Goal: Information Seeking & Learning: Learn about a topic

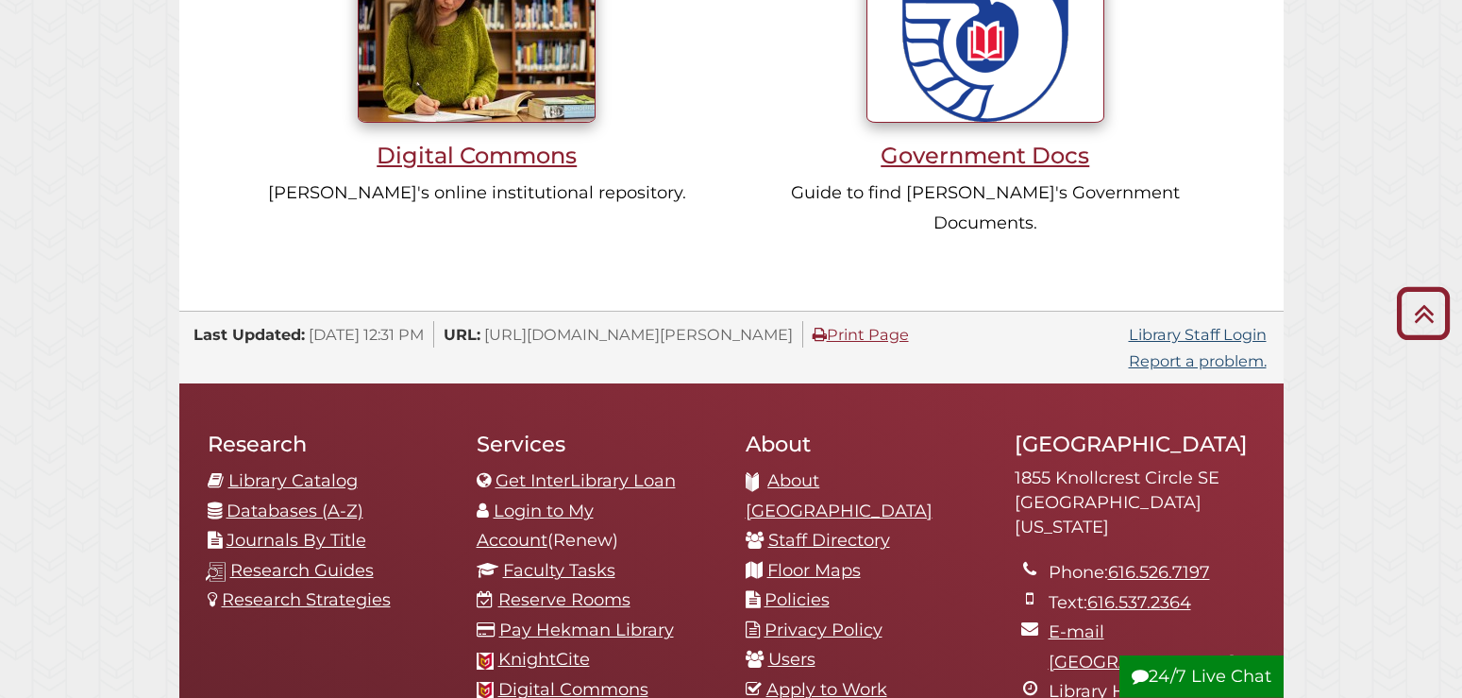
scroll to position [1830, 0]
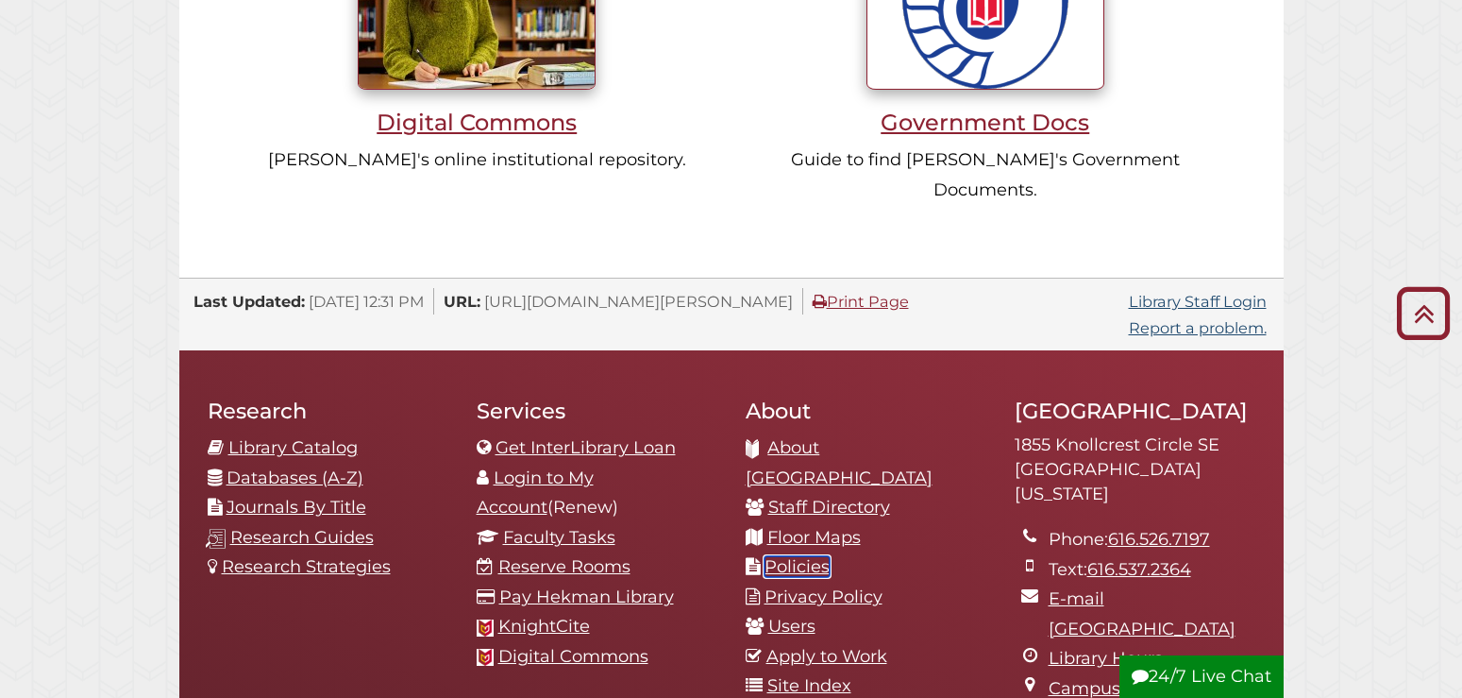
click at [799, 556] on link "Policies" at bounding box center [797, 566] width 65 height 21
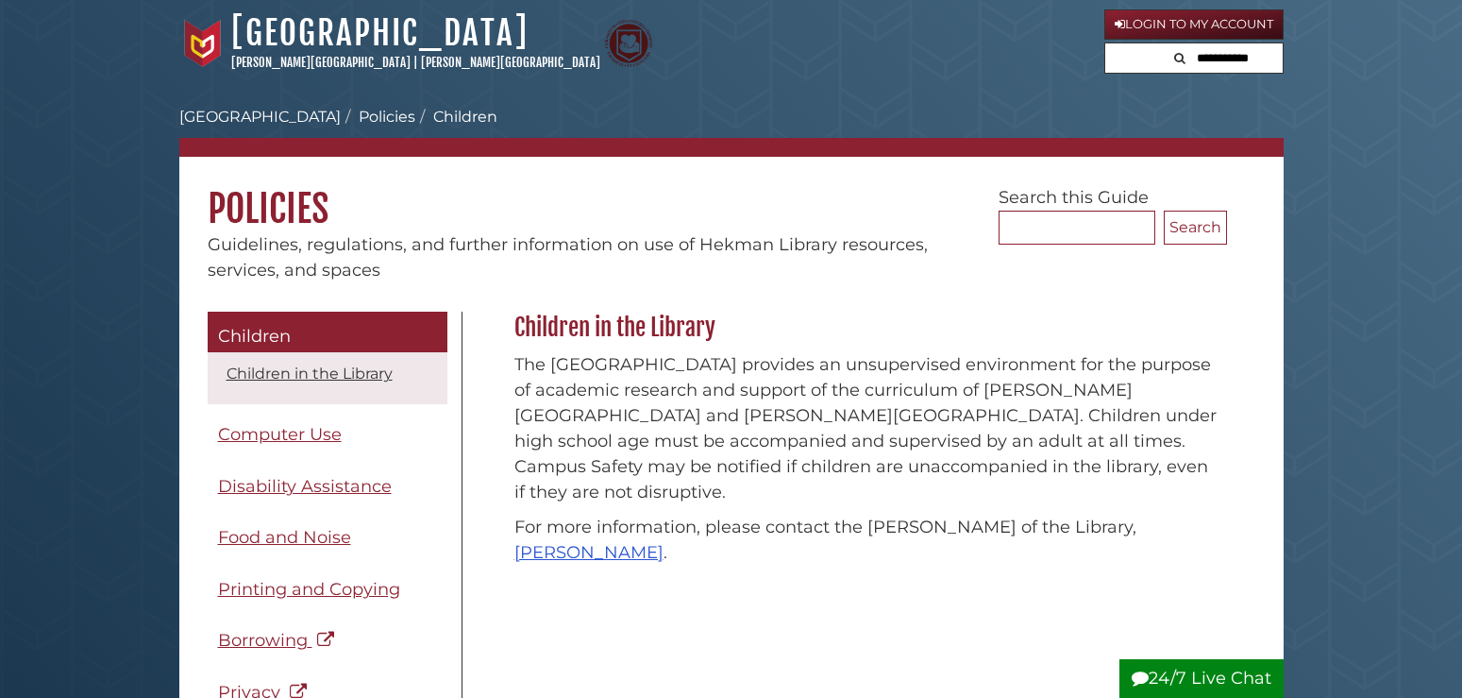
click at [1200, 59] on input "text" at bounding box center [1225, 58] width 113 height 30
type input "******"
click at [1105, 43] on button "Search" at bounding box center [1116, 55] width 23 height 25
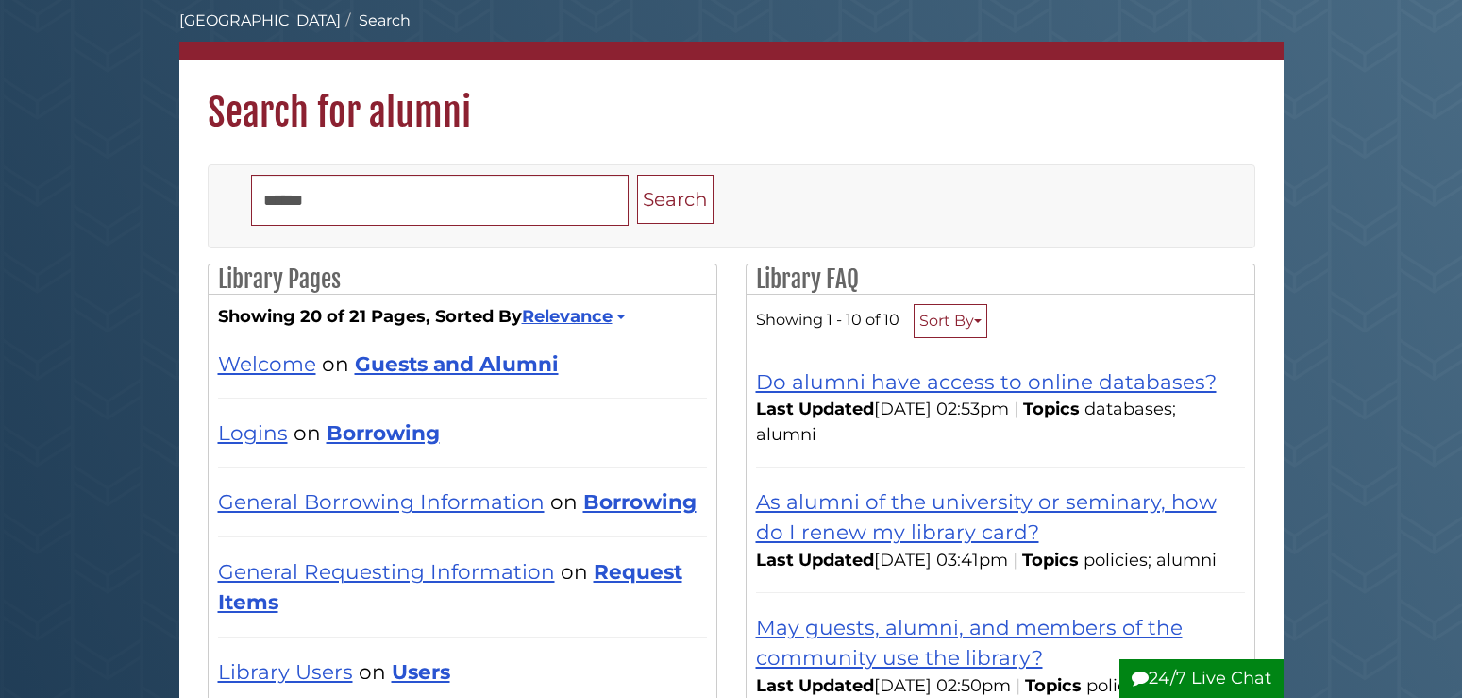
scroll to position [193, 0]
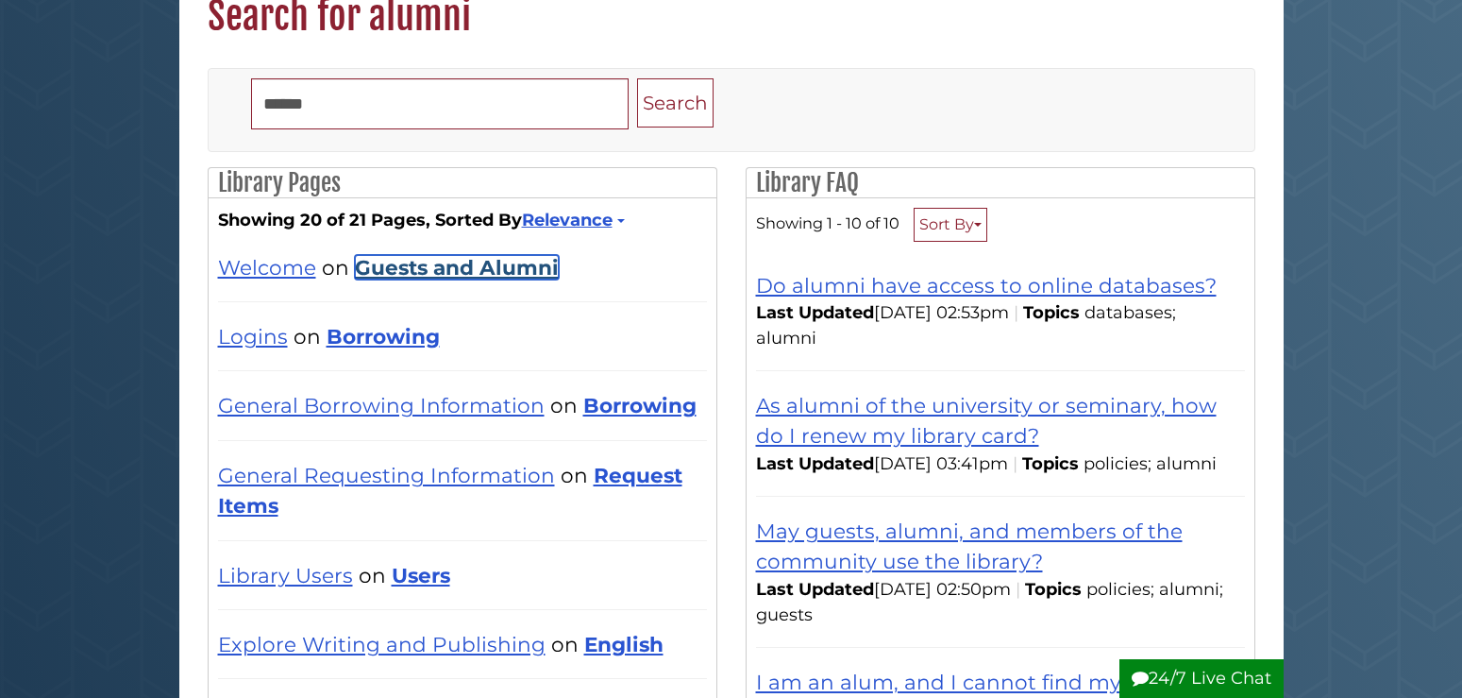
click at [503, 279] on link "Guests and Alumni" at bounding box center [457, 267] width 204 height 25
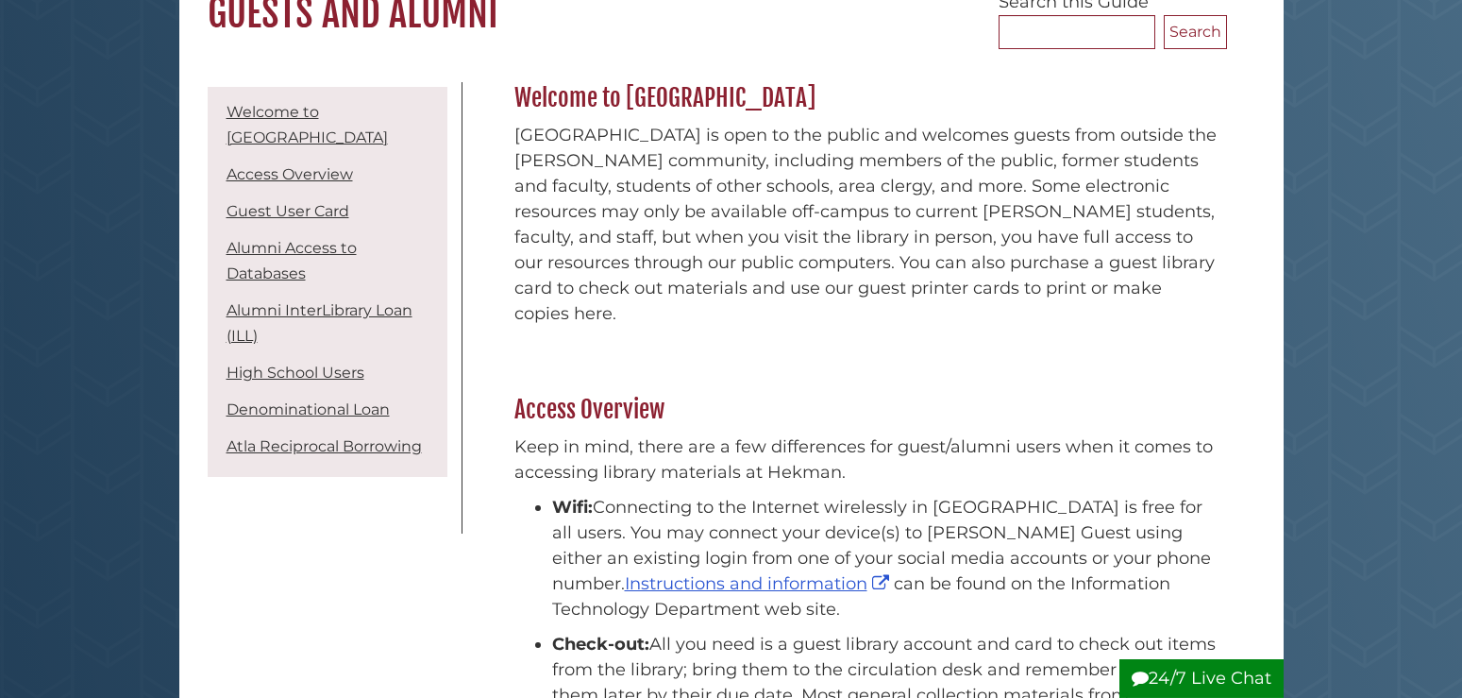
scroll to position [289, 0]
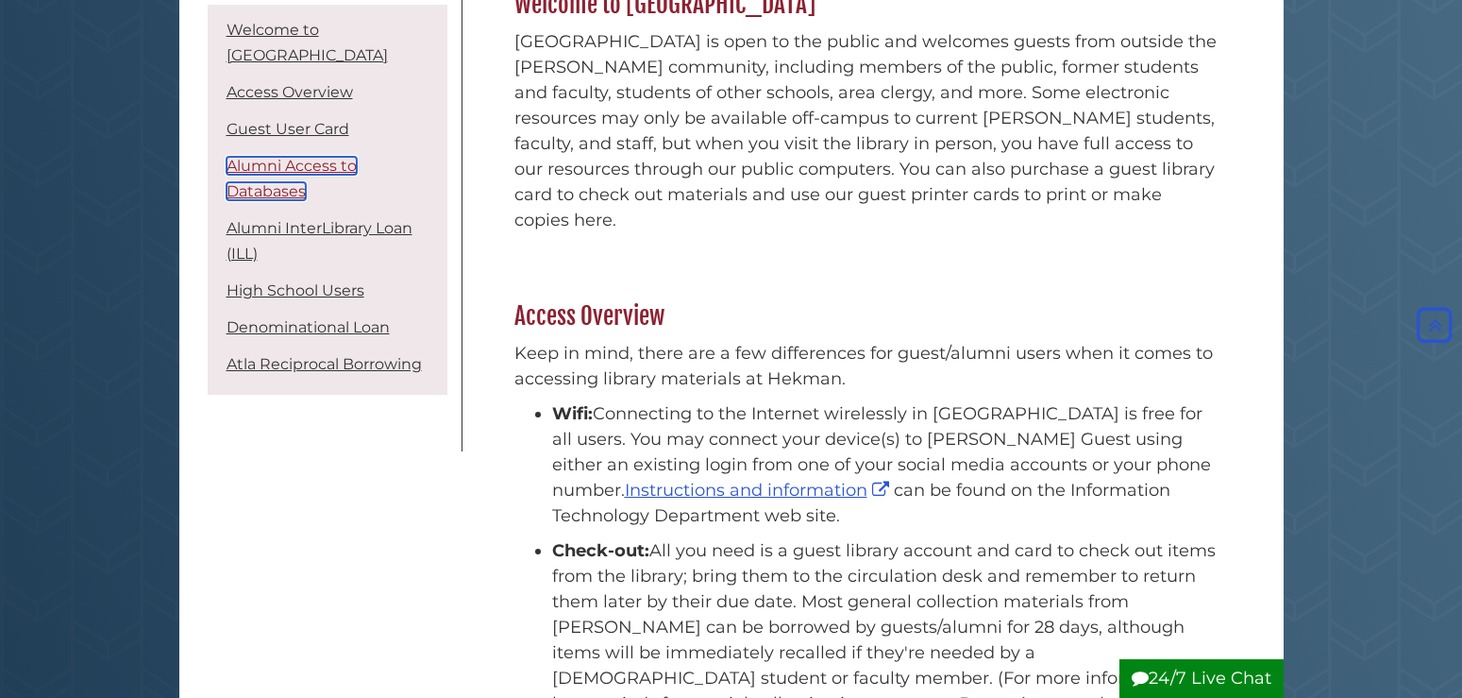
click at [339, 175] on link "Alumni Access to Databases" at bounding box center [292, 178] width 130 height 43
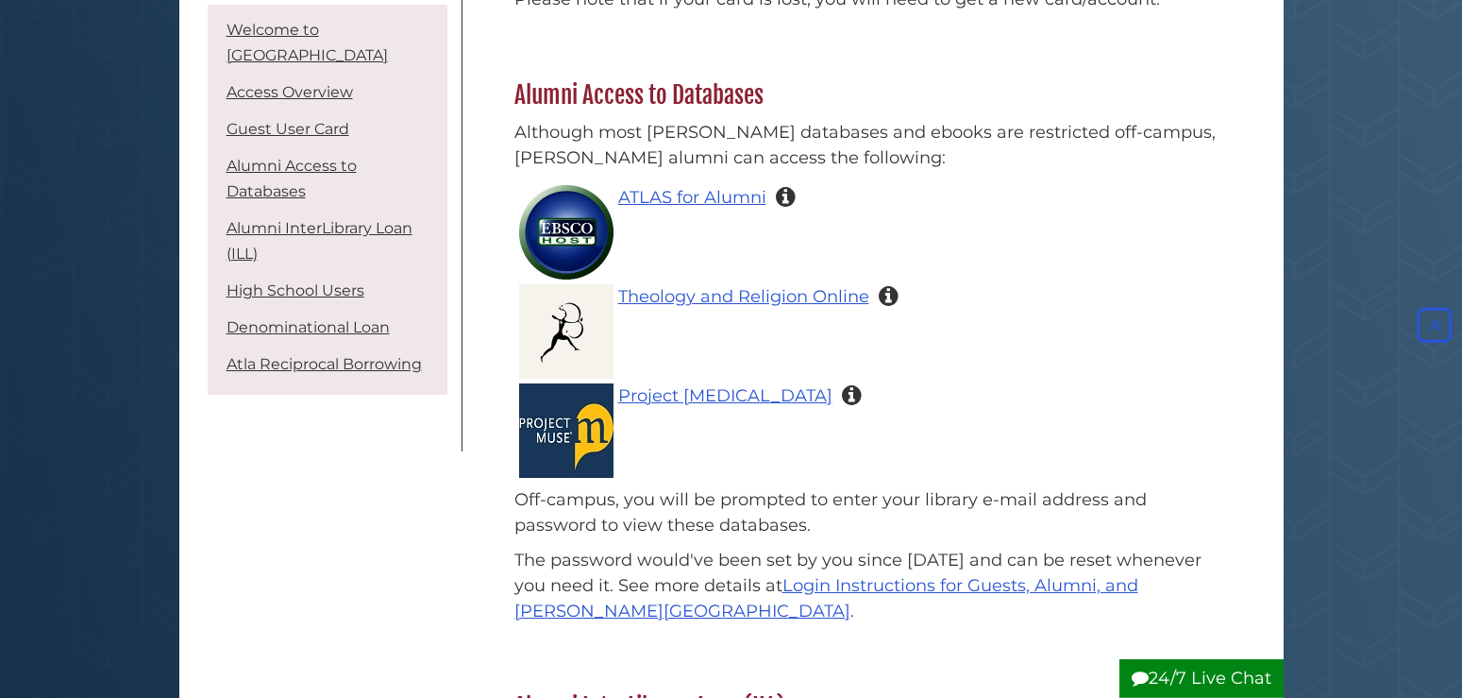
scroll to position [1894, 0]
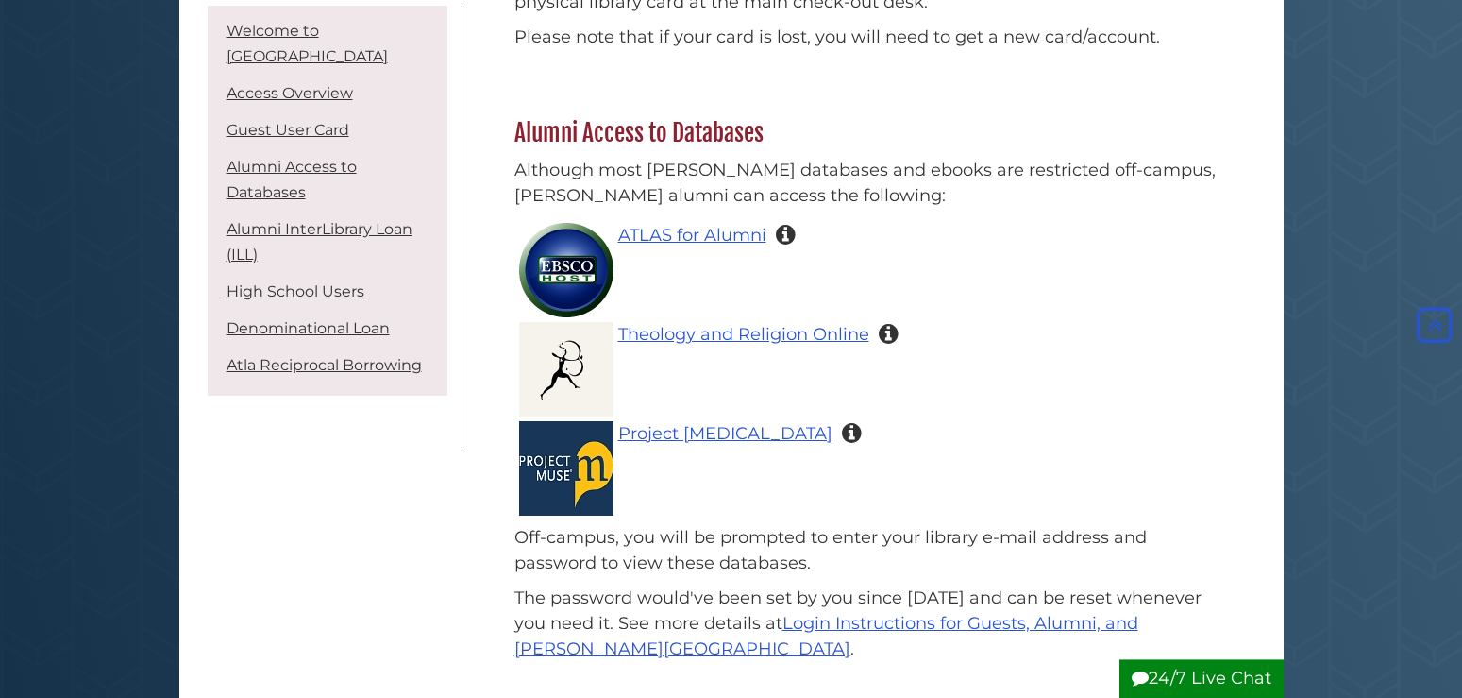
click at [381, 467] on div "Menu Welcome Welcome to Hekman Library Access Overview Guest User Card Alumni A…" at bounding box center [732, 23] width 1076 height 3279
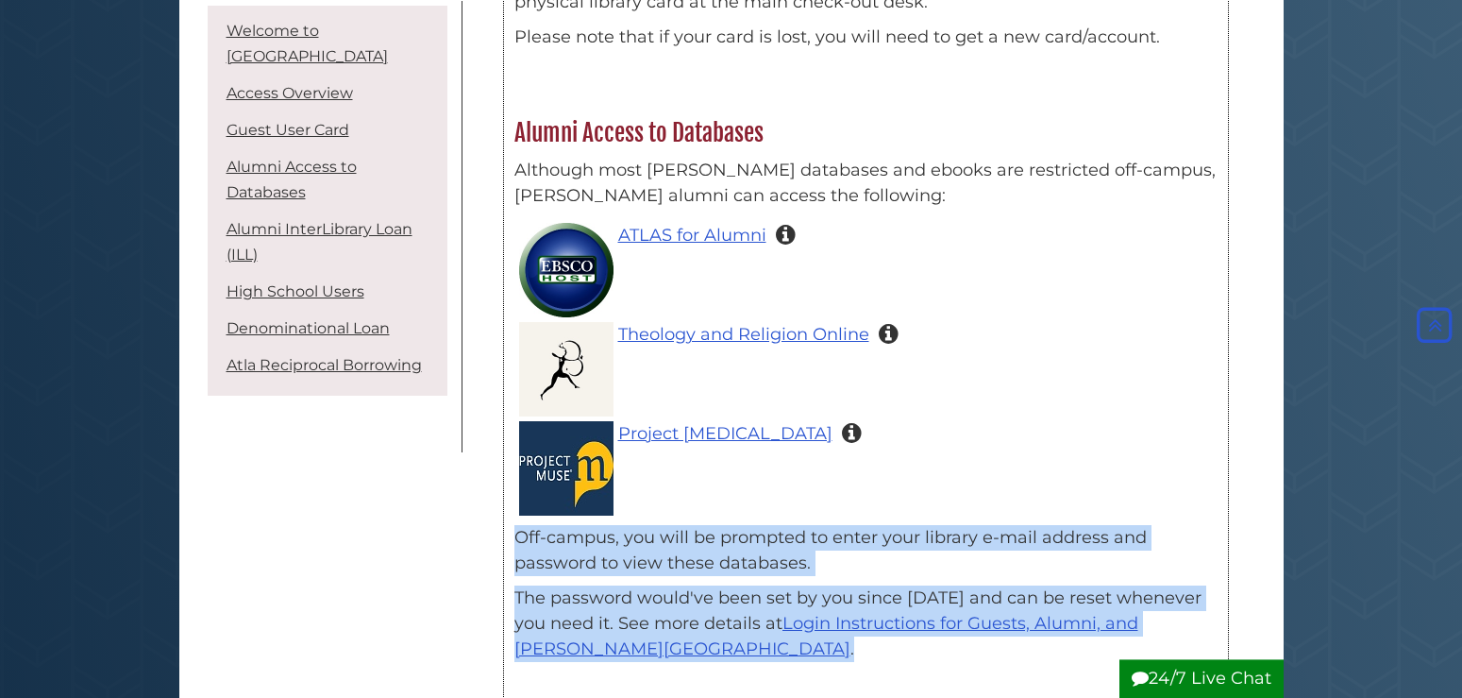
drag, startPoint x: 516, startPoint y: 519, endPoint x: 708, endPoint y: 624, distance: 218.4
click at [708, 624] on div "Off-campus, you will be prompted to enter your library e-mail address and passw…" at bounding box center [865, 598] width 703 height 146
copy div "Off-campus, you will be prompted to enter your library e-mail address and passw…"
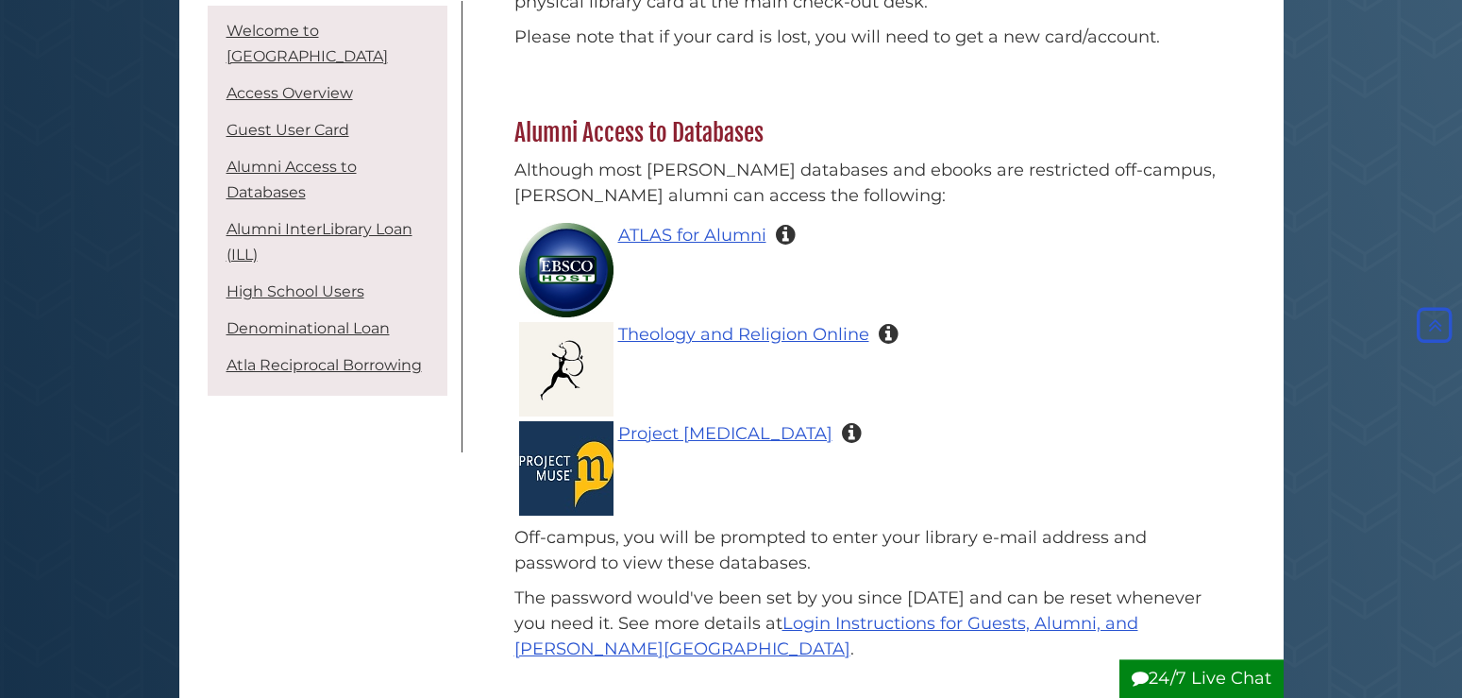
click at [1315, 322] on body "Skip to Main Content [GEOGRAPHIC_DATA] [PERSON_NAME][GEOGRAPHIC_DATA] | [PERSON…" at bounding box center [731, 277] width 1462 height 4343
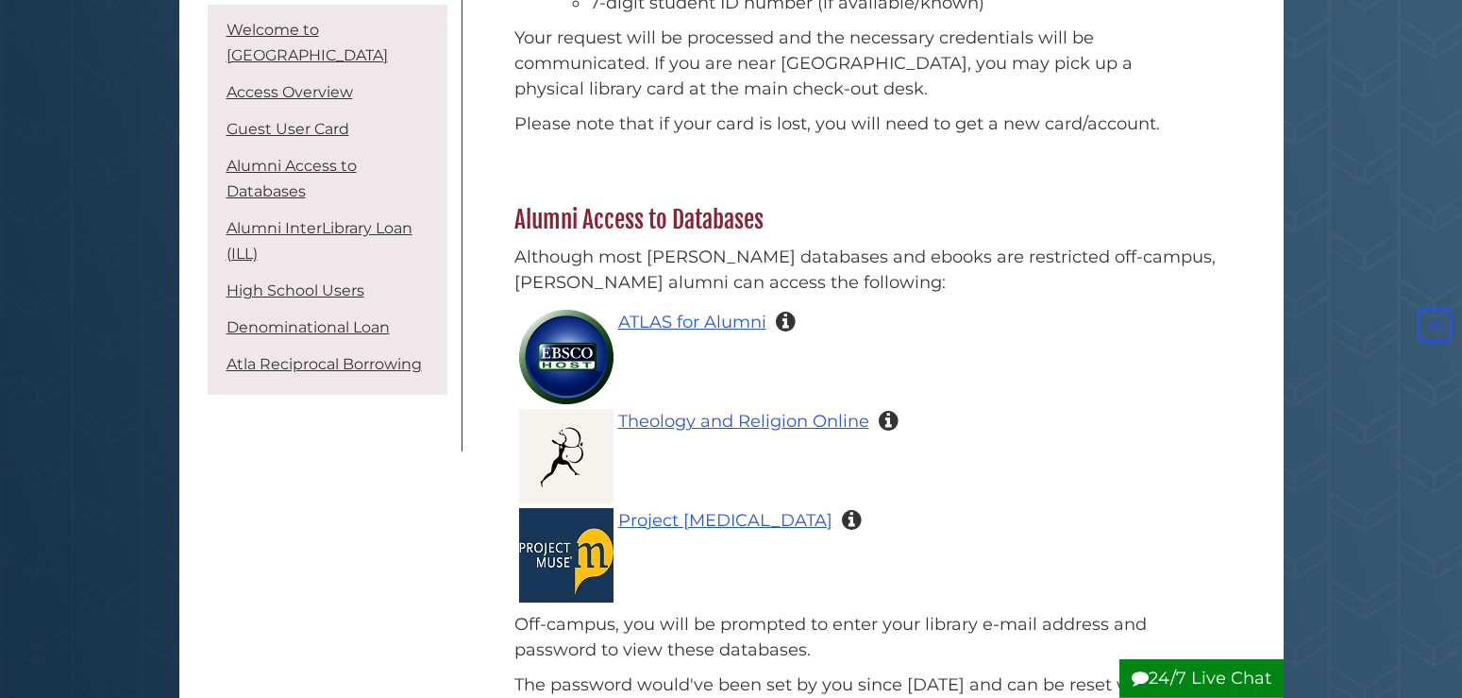
scroll to position [1797, 0]
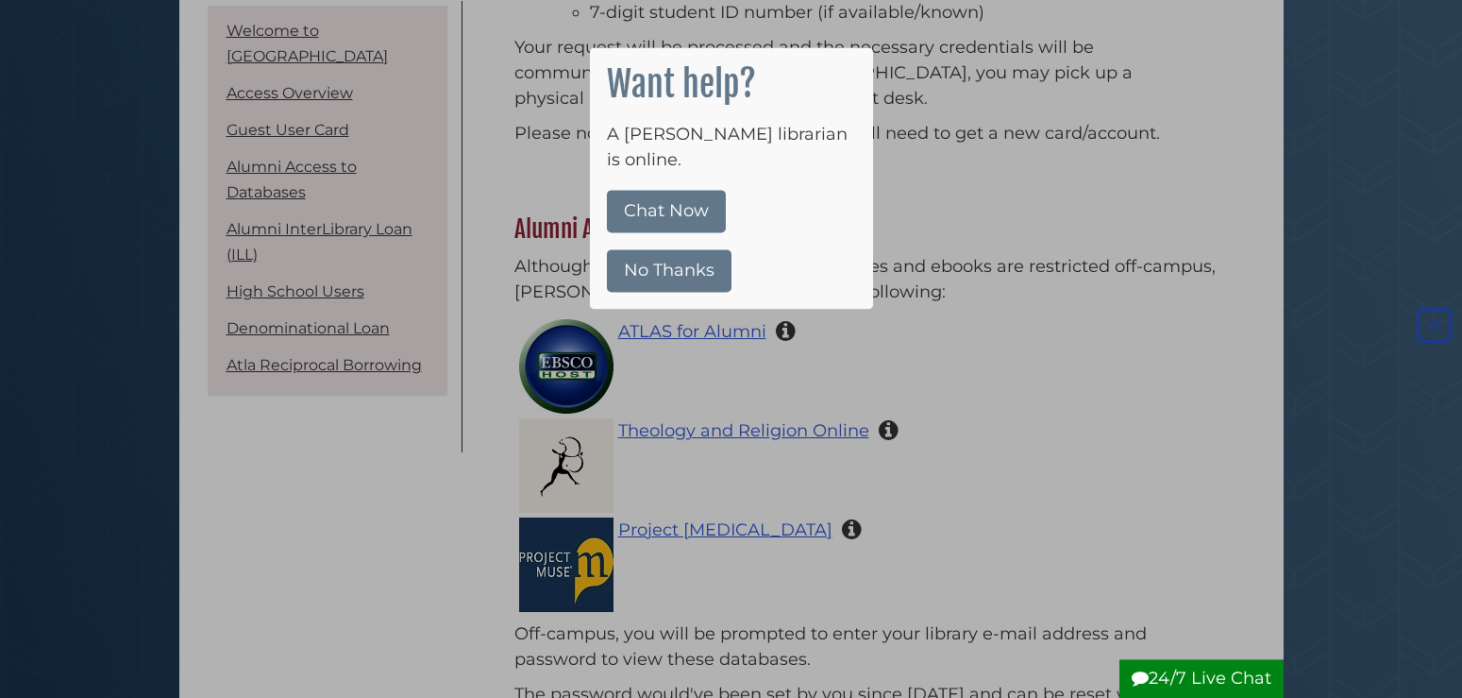
click at [690, 249] on button "No Thanks" at bounding box center [669, 270] width 125 height 42
